Goal: Check status: Check status

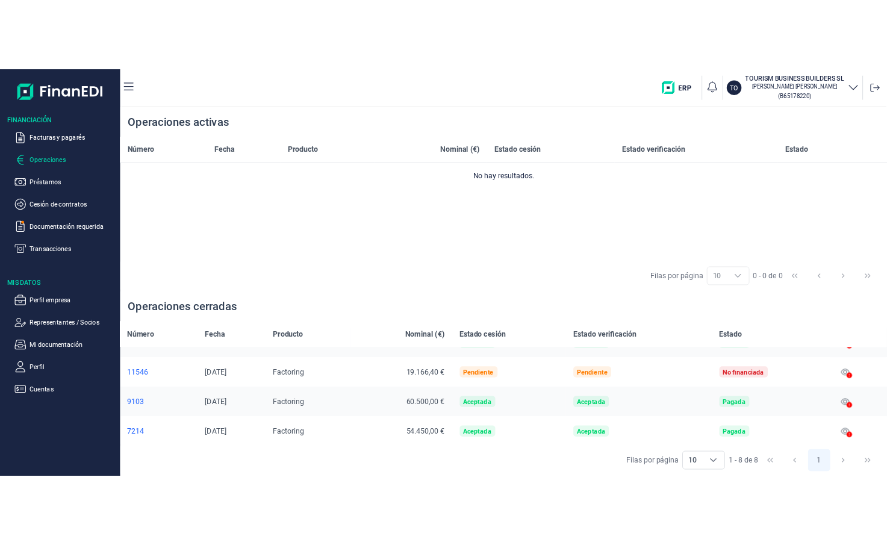
scroll to position [182, 0]
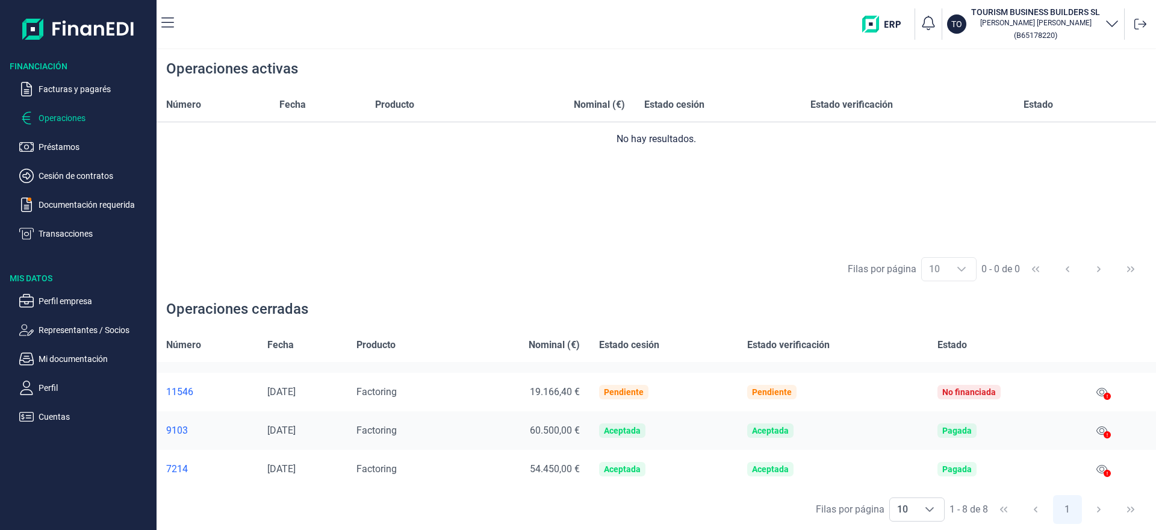
click at [1103, 468] on div at bounding box center [1106, 473] width 7 height 14
click at [1103, 473] on icon at bounding box center [1106, 472] width 7 height 7
drag, startPoint x: 1101, startPoint y: 473, endPoint x: 870, endPoint y: 313, distance: 281.6
click at [870, 313] on div "Operaciones cerradas" at bounding box center [655, 308] width 999 height 39
click at [1096, 467] on icon at bounding box center [1101, 469] width 11 height 8
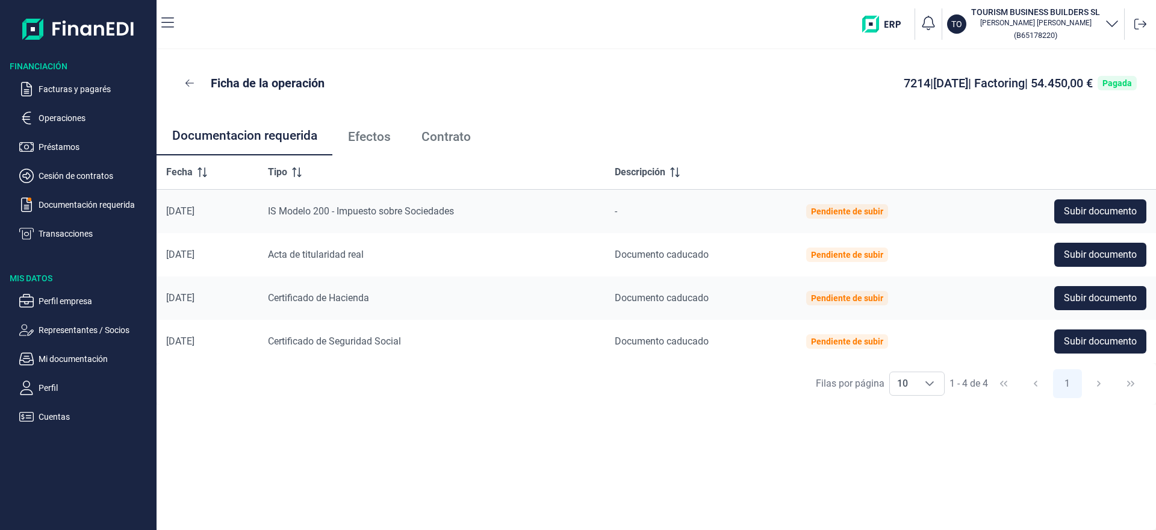
click at [373, 137] on span "Efectos" at bounding box center [369, 137] width 43 height 13
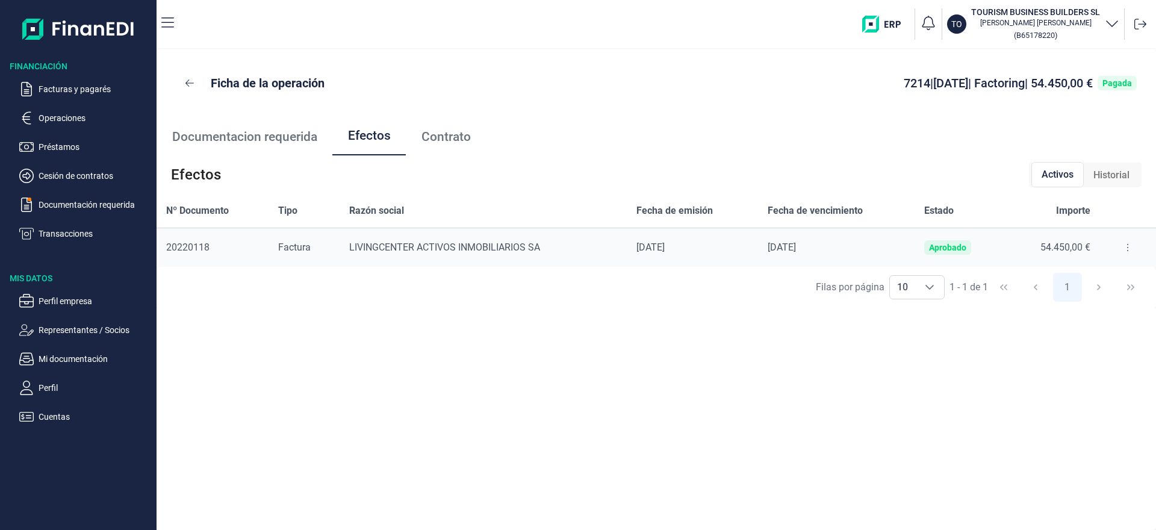
click at [438, 141] on span "Contrato" at bounding box center [445, 137] width 49 height 13
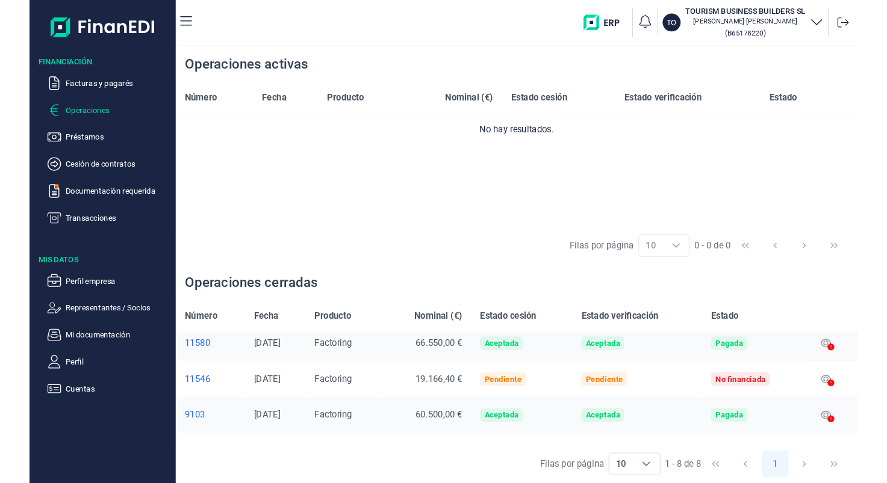
scroll to position [181, 0]
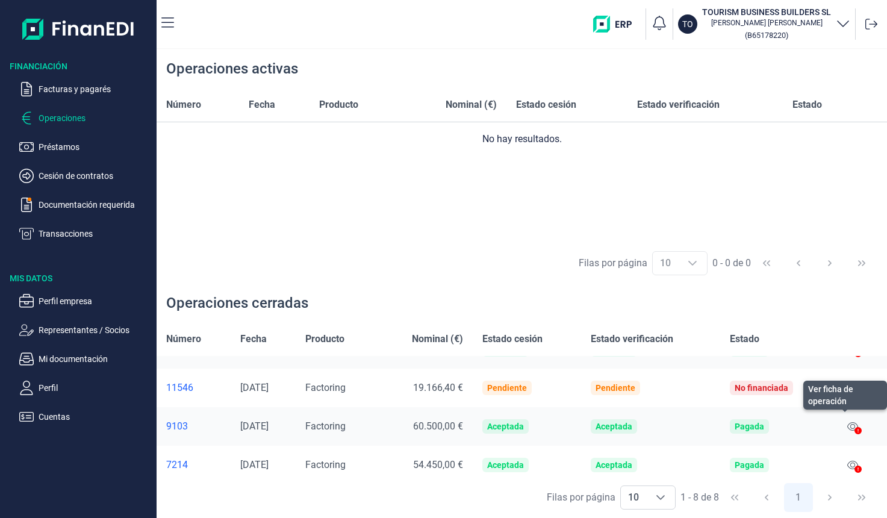
click at [849, 426] on icon at bounding box center [852, 426] width 11 height 10
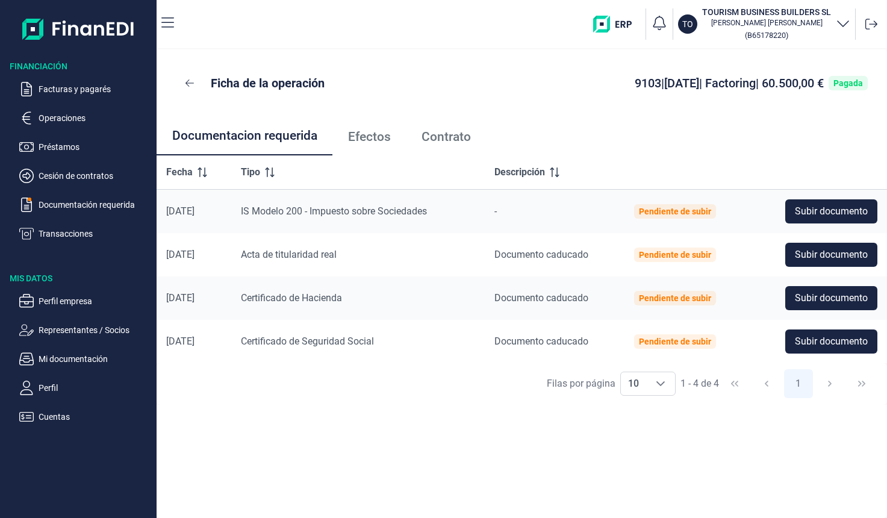
click at [453, 137] on span "Contrato" at bounding box center [445, 137] width 49 height 13
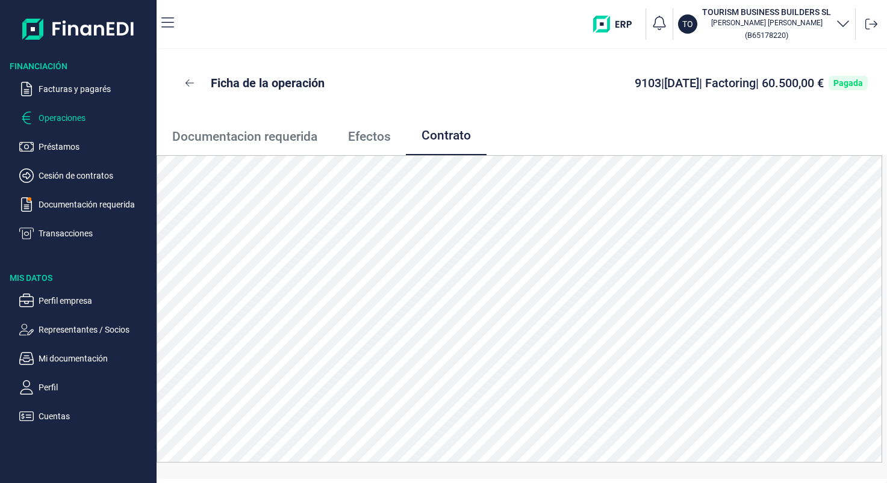
click at [65, 116] on p "Operaciones" at bounding box center [95, 118] width 113 height 14
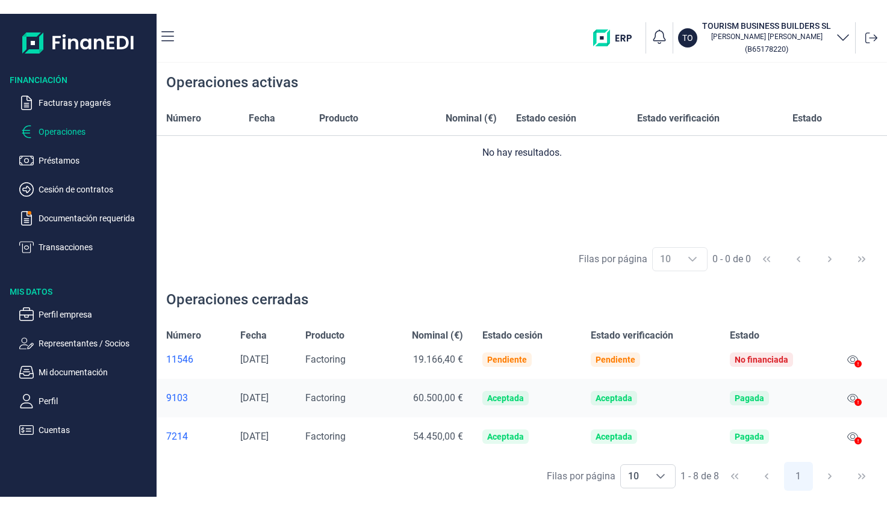
scroll to position [85, 0]
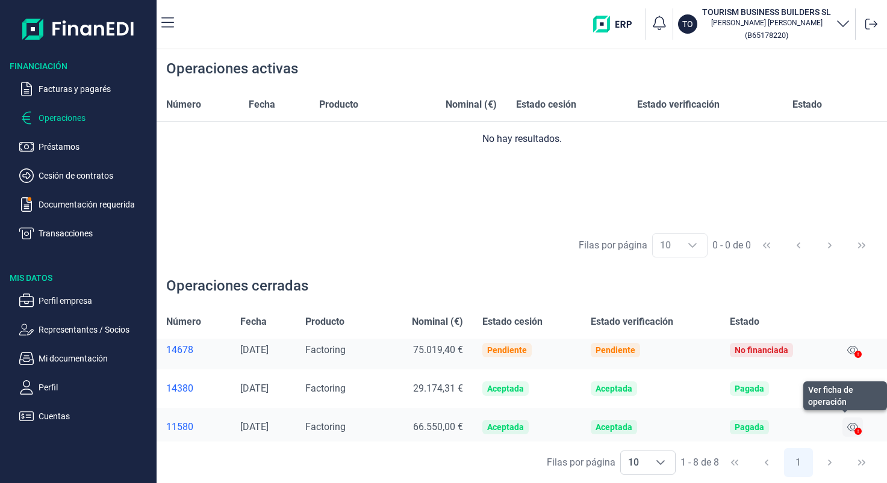
click at [850, 426] on icon at bounding box center [852, 428] width 11 height 10
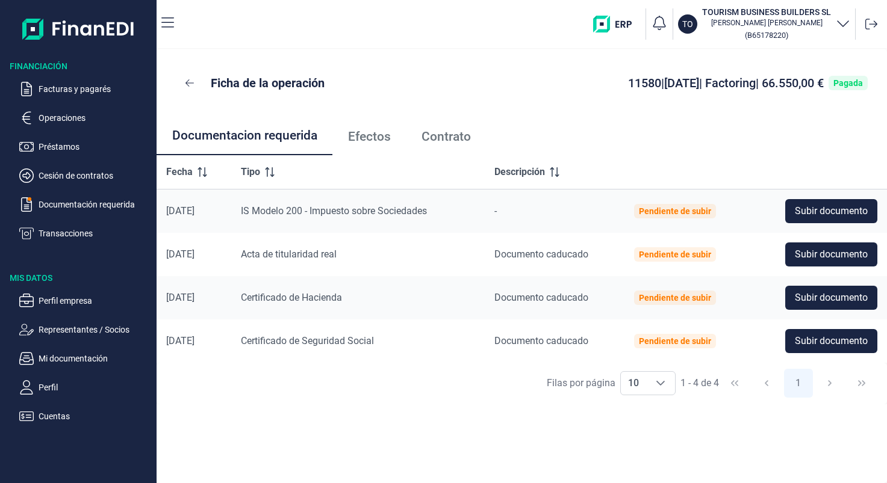
click at [453, 144] on link "Contrato" at bounding box center [446, 137] width 80 height 40
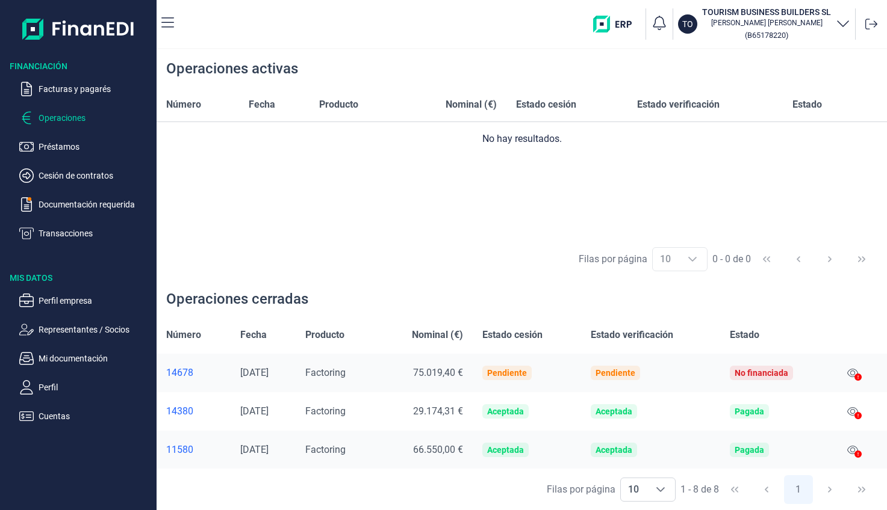
scroll to position [72, 0]
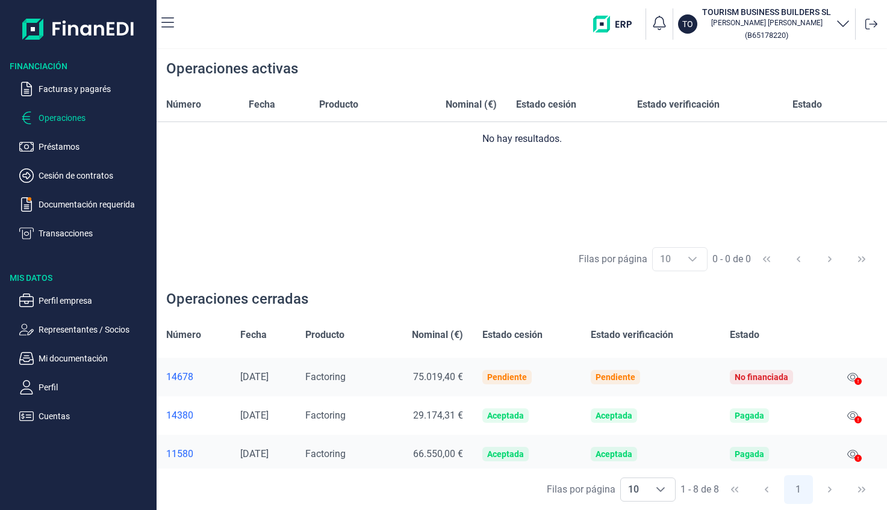
click at [854, 416] on div at bounding box center [857, 420] width 7 height 14
drag, startPoint x: 851, startPoint y: 416, endPoint x: 852, endPoint y: 426, distance: 9.6
click at [854, 426] on div at bounding box center [857, 420] width 7 height 14
click at [849, 415] on icon at bounding box center [852, 416] width 11 height 10
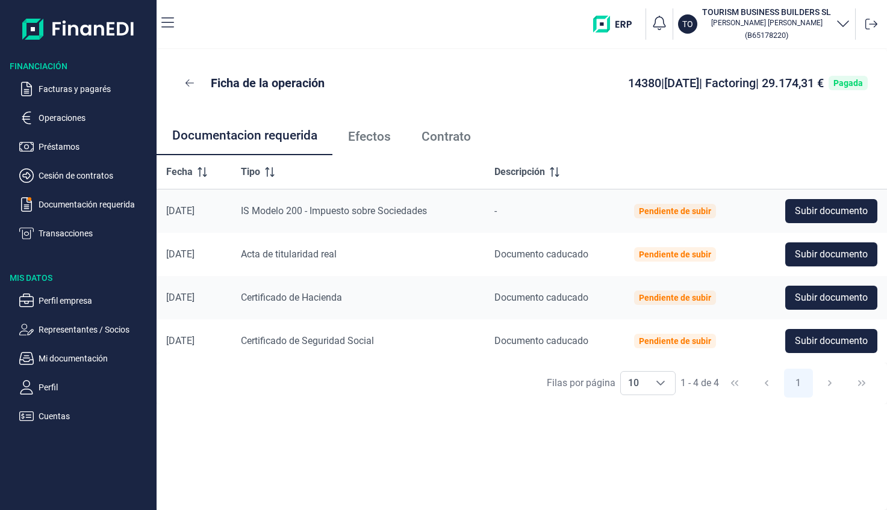
click at [433, 137] on span "Contrato" at bounding box center [445, 137] width 49 height 13
